Goal: Navigation & Orientation: Find specific page/section

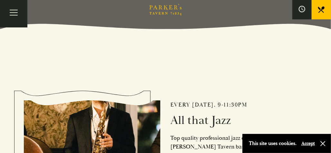
scroll to position [19, 0]
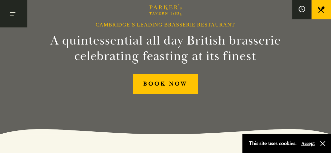
click at [13, 13] on button "Toggle navigation" at bounding box center [13, 13] width 27 height 27
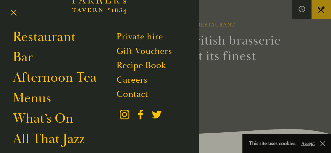
scroll to position [32, 0]
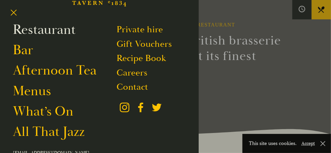
click at [55, 30] on link "Restaurant" at bounding box center [44, 29] width 63 height 17
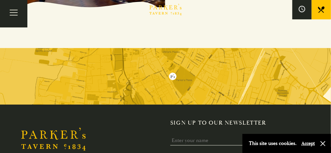
scroll to position [998, 0]
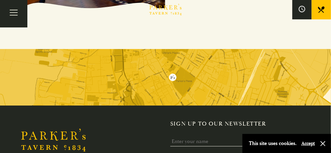
click at [174, 69] on img at bounding box center [165, 77] width 331 height 57
